Goal: Book appointment/travel/reservation

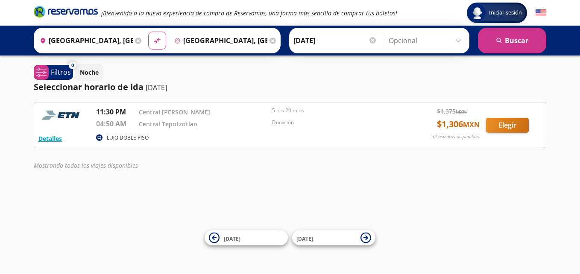
click at [248, 38] on input "[GEOGRAPHIC_DATA], [GEOGRAPHIC_DATA]" at bounding box center [219, 40] width 97 height 21
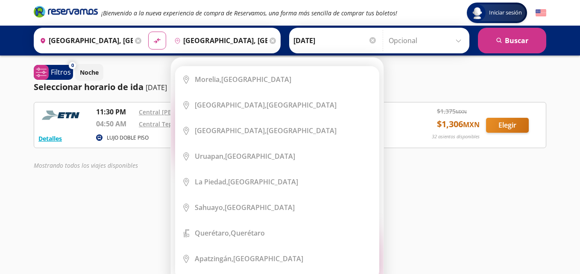
drag, startPoint x: 377, startPoint y: 79, endPoint x: 377, endPoint y: 89, distance: 10.3
click at [377, 89] on ul "City Icon [GEOGRAPHIC_DATA], [GEOGRAPHIC_DATA] City Icon [GEOGRAPHIC_DATA], [GE…" at bounding box center [277, 173] width 204 height 214
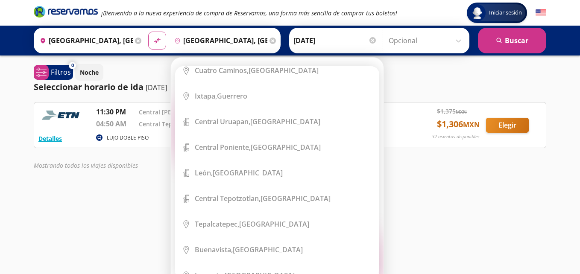
scroll to position [642, 0]
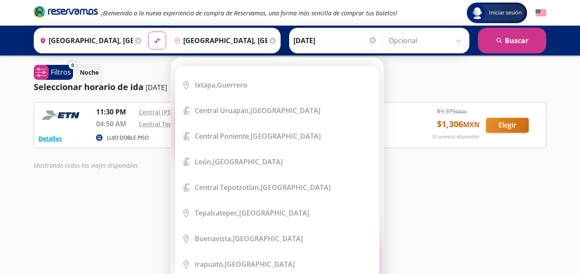
click at [212, 42] on input "[GEOGRAPHIC_DATA], [GEOGRAPHIC_DATA]" at bounding box center [219, 40] width 97 height 21
click at [230, 41] on input "[GEOGRAPHIC_DATA], [GEOGRAPHIC_DATA]" at bounding box center [219, 40] width 97 height 21
click at [270, 41] on icon at bounding box center [273, 41] width 6 height 6
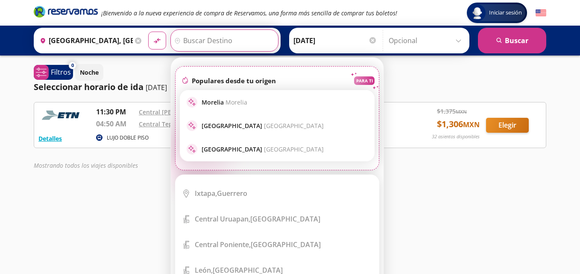
type input ","
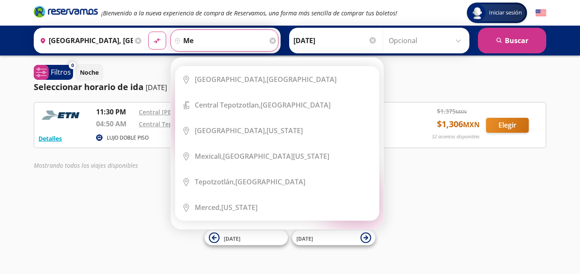
scroll to position [0, 0]
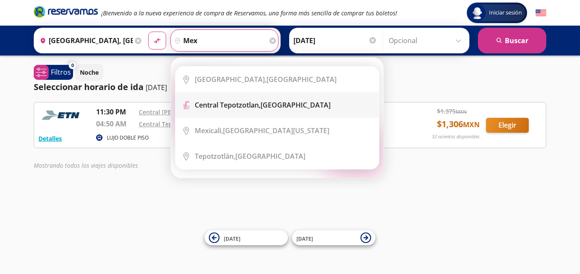
click at [253, 103] on b "Central Tepotzotlan," at bounding box center [228, 104] width 66 height 9
type input "Central Tepotzotlan, [GEOGRAPHIC_DATA]"
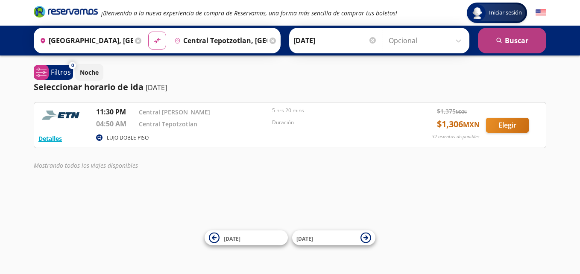
click at [507, 47] on button "search [GEOGRAPHIC_DATA]" at bounding box center [512, 41] width 68 height 26
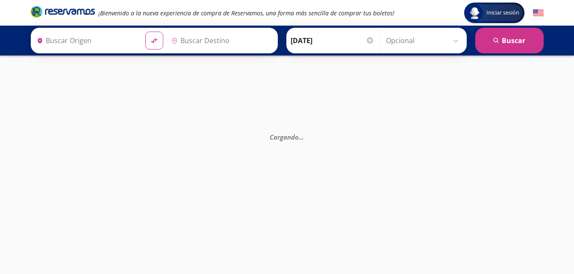
type input "[GEOGRAPHIC_DATA], [GEOGRAPHIC_DATA]"
type input "Central Tepotzotlan, [GEOGRAPHIC_DATA]"
